Goal: Information Seeking & Learning: Learn about a topic

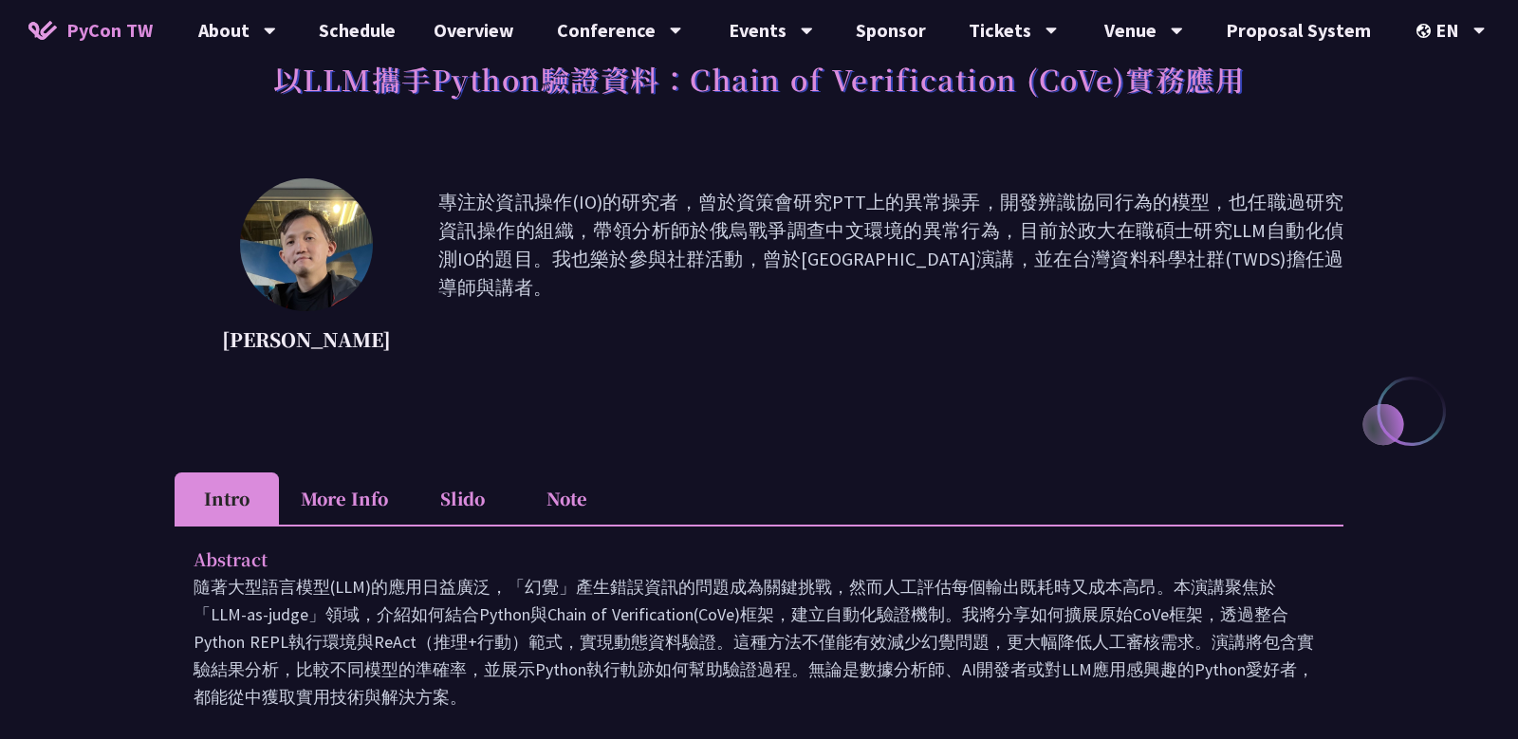
click at [566, 490] on li "Note" at bounding box center [566, 499] width 104 height 52
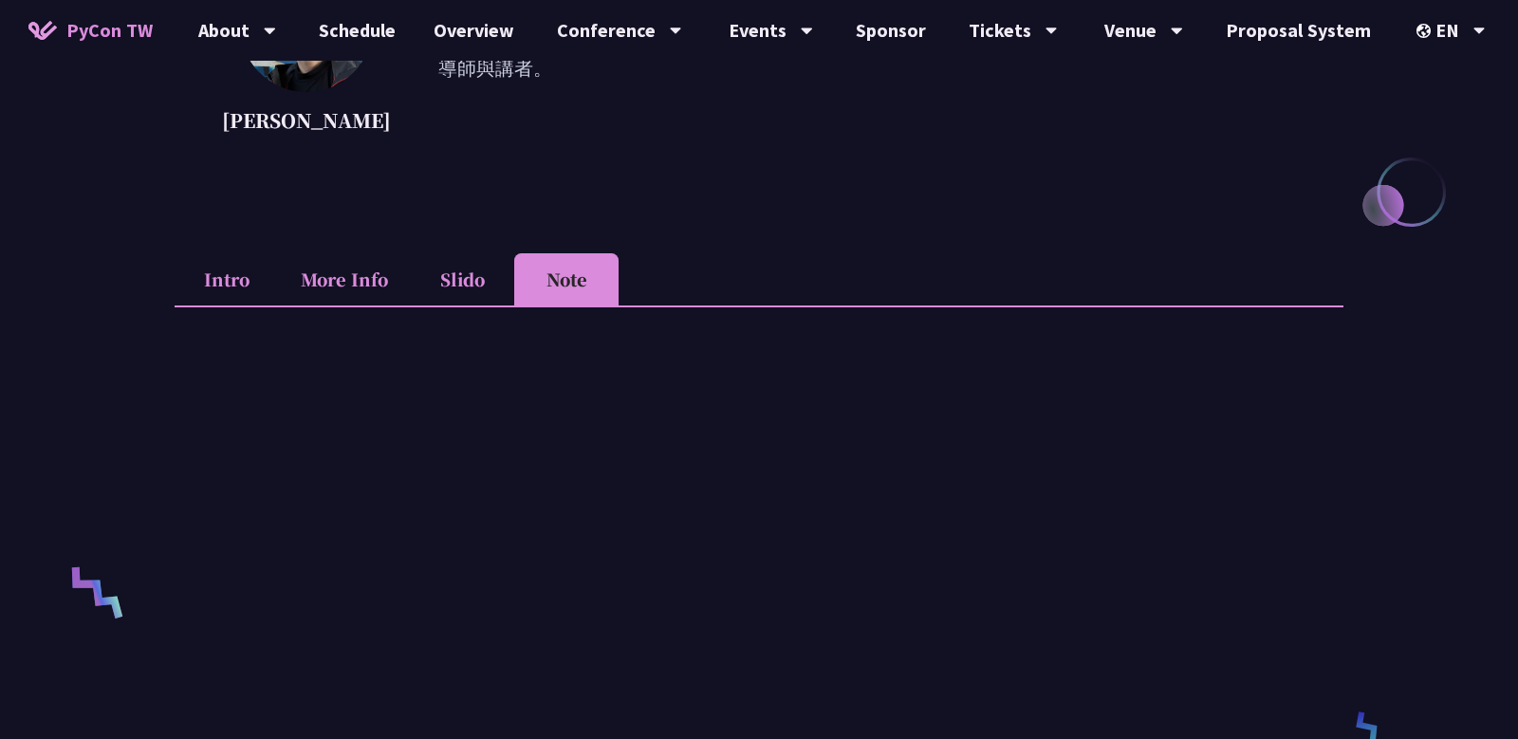
scroll to position [317, 0]
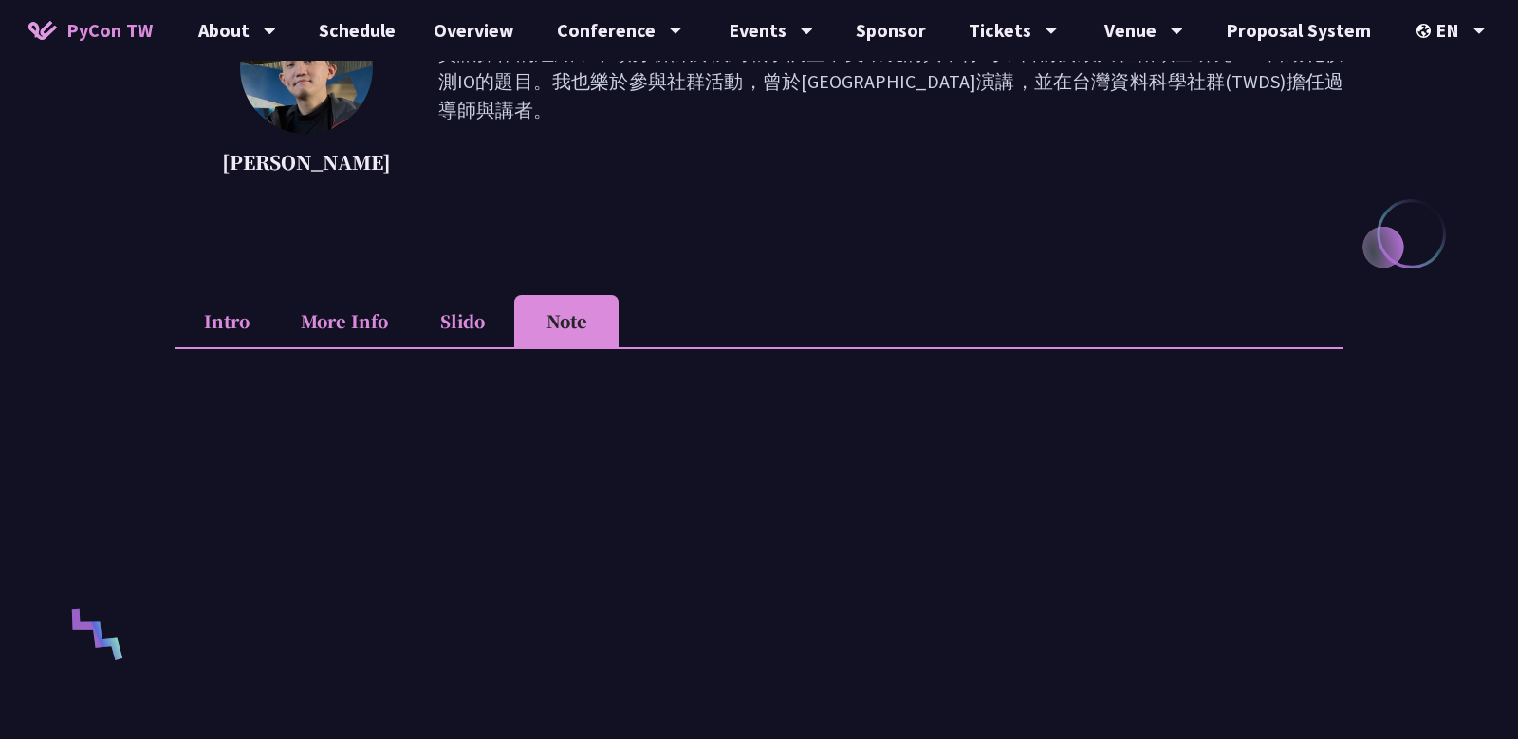
click at [485, 329] on li "Slido" at bounding box center [462, 321] width 104 height 52
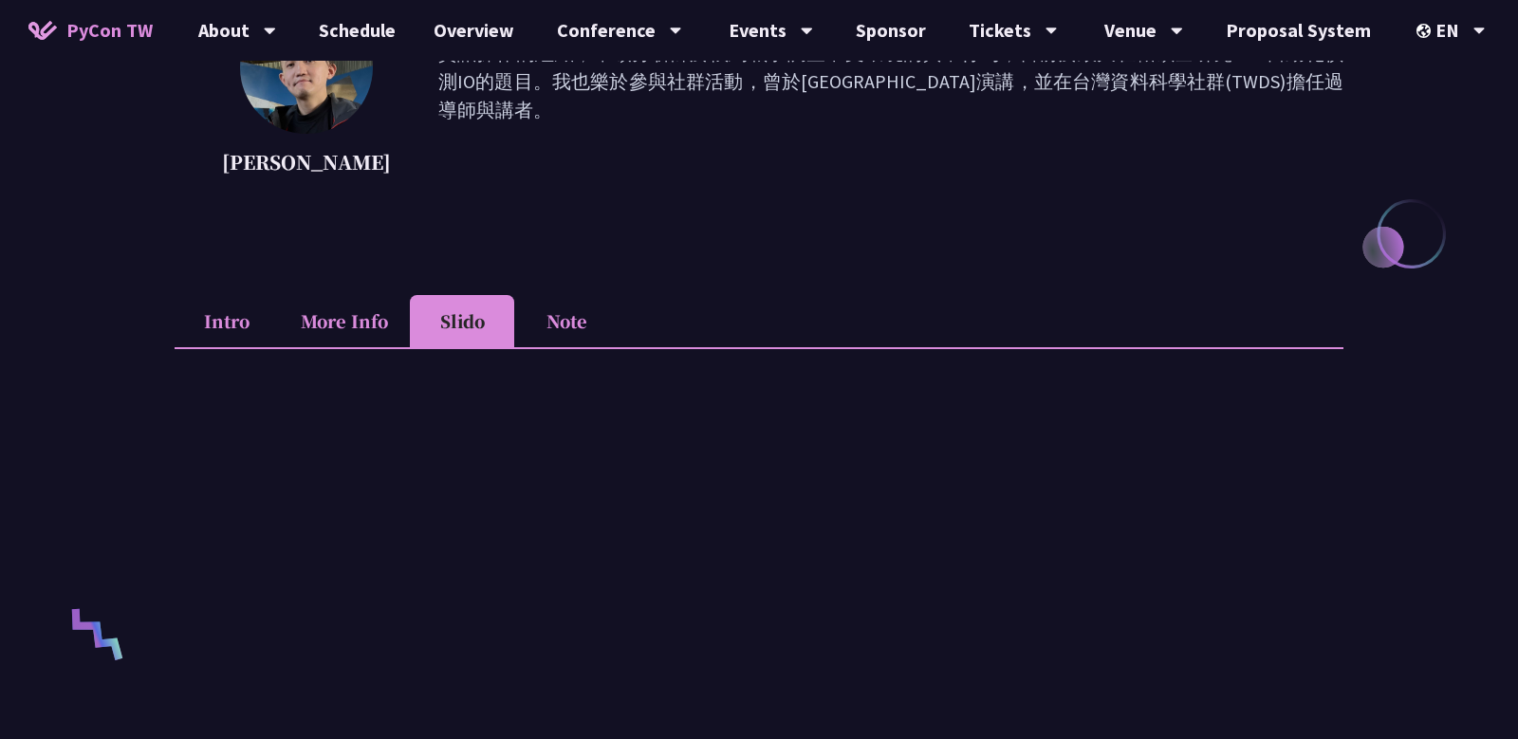
click at [588, 331] on li "Note" at bounding box center [566, 321] width 104 height 52
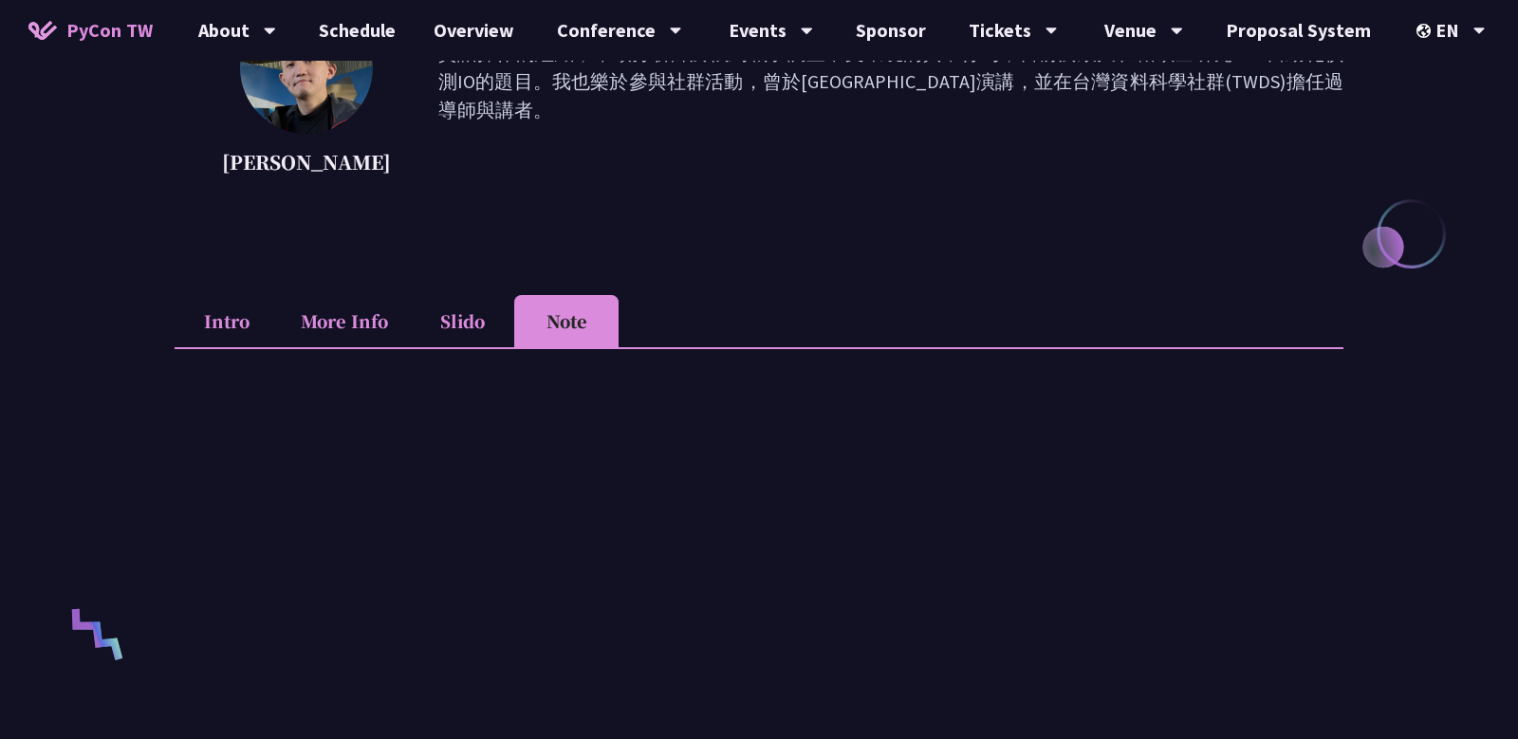
click at [359, 322] on li "More Info" at bounding box center [344, 321] width 131 height 52
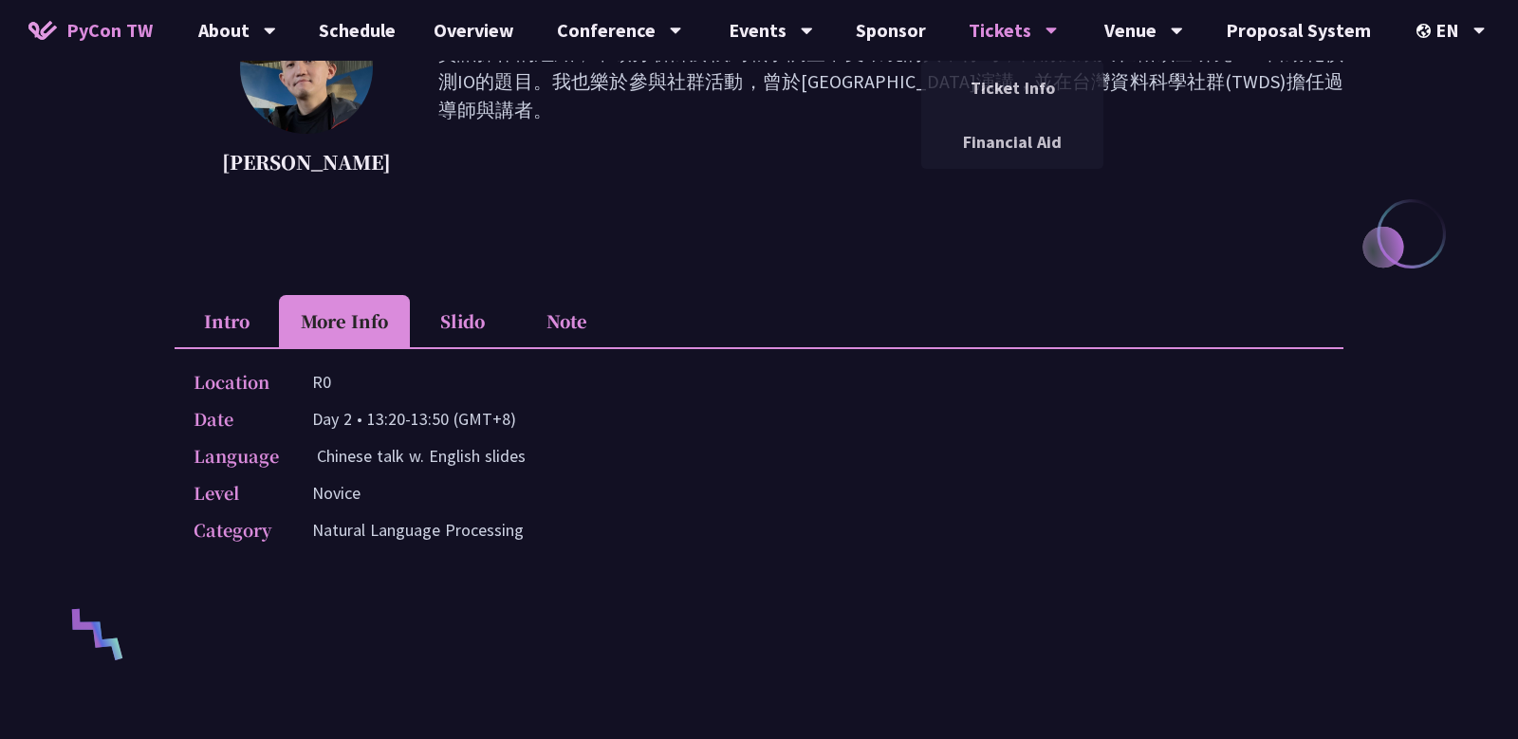
drag, startPoint x: 307, startPoint y: 102, endPoint x: 1043, endPoint y: 2, distance: 742.2
click at [0, 0] on div "PyCon TW About PyCon [GEOGRAPHIC_DATA] History Community Code of Conduct Schedu…" at bounding box center [759, 594] width 1518 height 1822
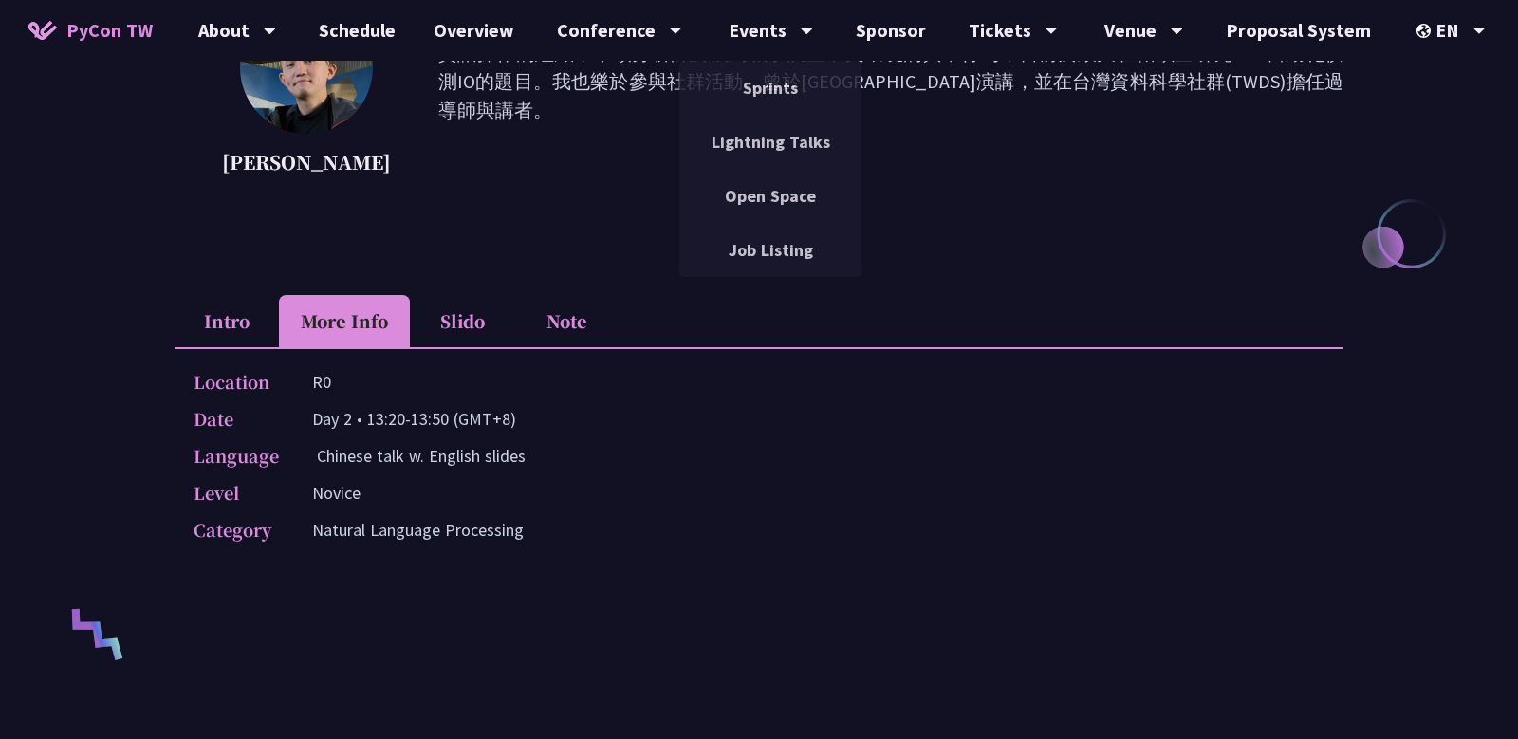
scroll to position [0, 0]
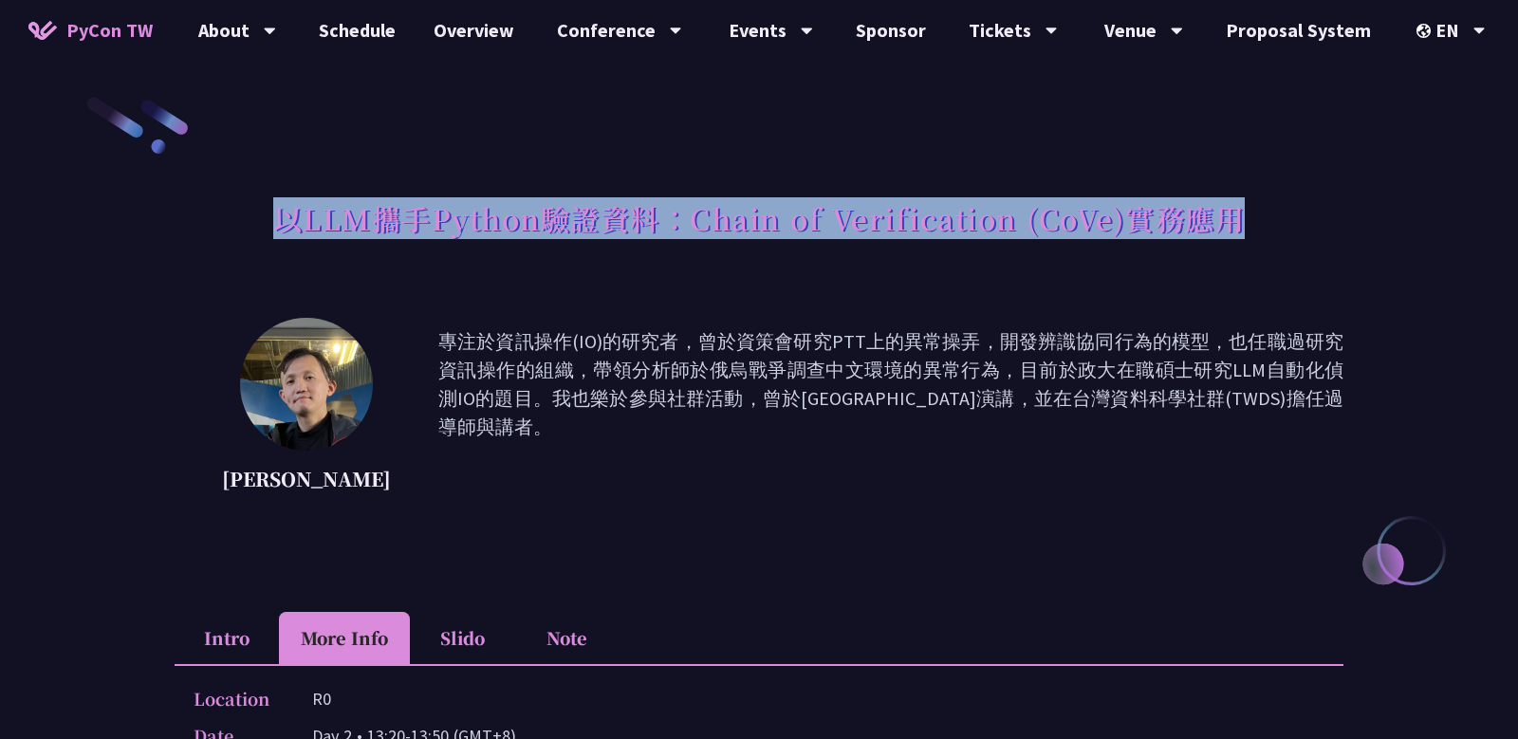
drag, startPoint x: 279, startPoint y: 223, endPoint x: 1313, endPoint y: 221, distance: 1034.3
click at [1313, 221] on div "以LLM攜手Python驗證資料：Chain of Verification (CoVe)實務應用" at bounding box center [759, 240] width 1169 height 100
copy h1 "以LLM攜手Python驗證資料：Chain of Verification (CoVe)實務應用"
